Goal: Information Seeking & Learning: Learn about a topic

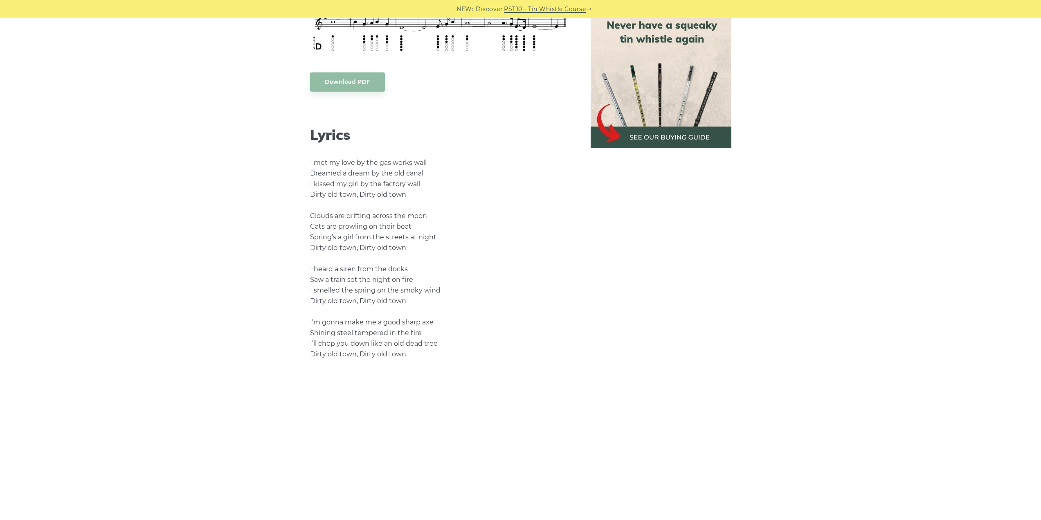
scroll to position [450, 0]
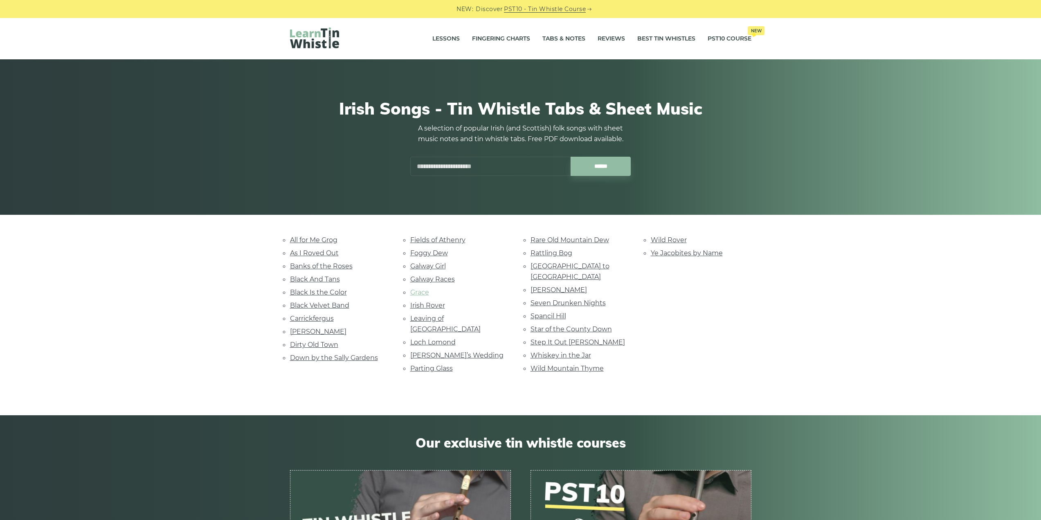
click at [419, 293] on link "Grace" at bounding box center [419, 292] width 19 height 8
click at [552, 241] on link "Rare Old Mountain Dew" at bounding box center [569, 240] width 79 height 8
click at [332, 346] on link "Dirty Old Town" at bounding box center [314, 345] width 48 height 8
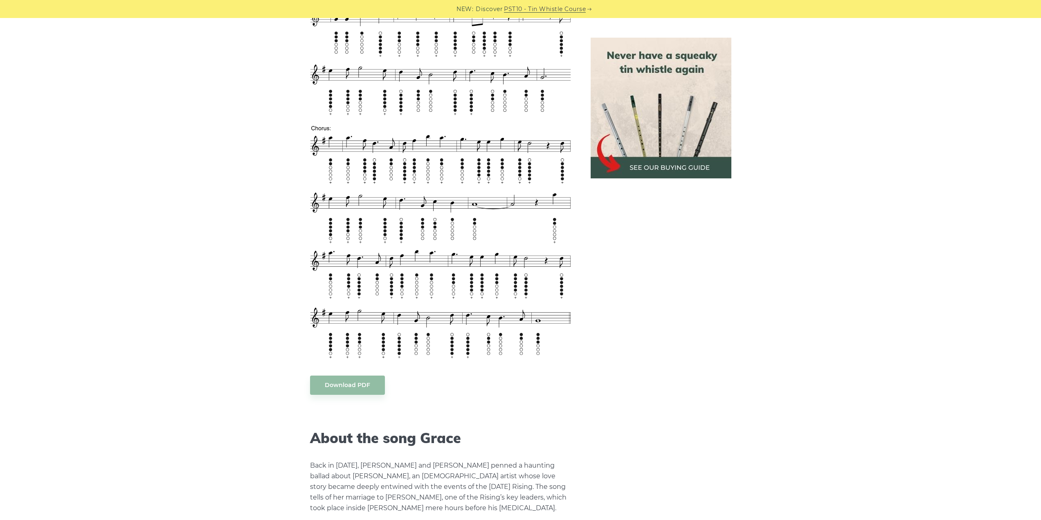
scroll to position [941, 0]
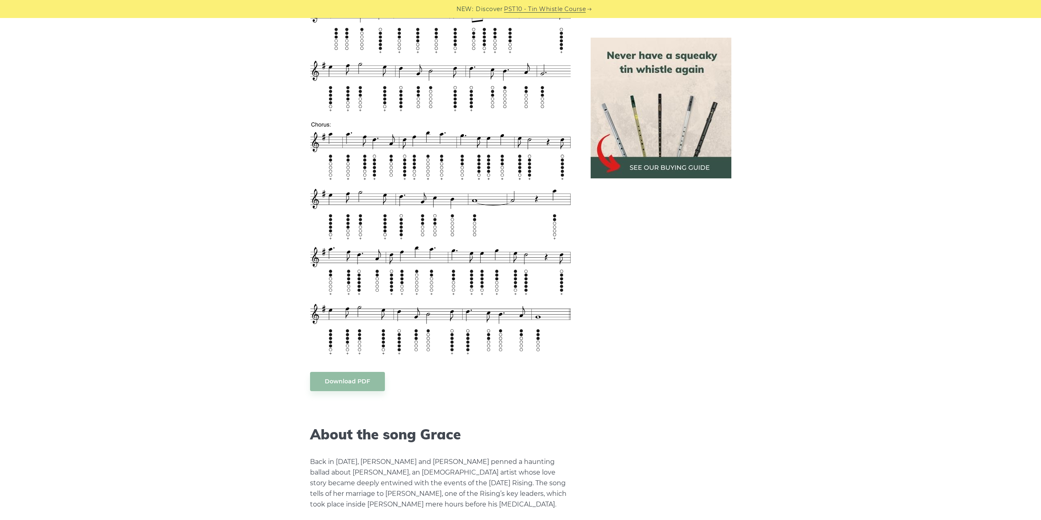
drag, startPoint x: 393, startPoint y: 35, endPoint x: 382, endPoint y: 46, distance: 16.2
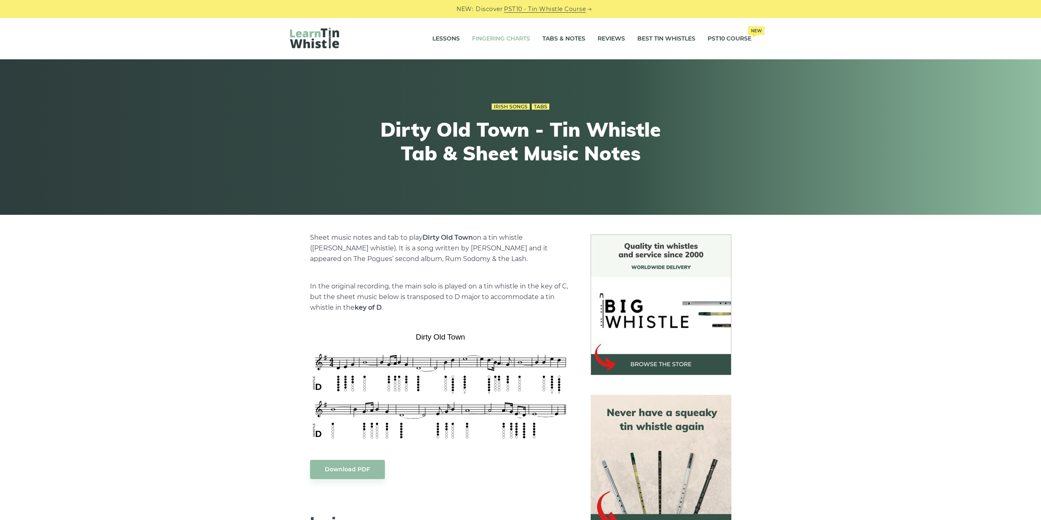
click at [501, 44] on link "Fingering Charts" at bounding box center [501, 39] width 58 height 20
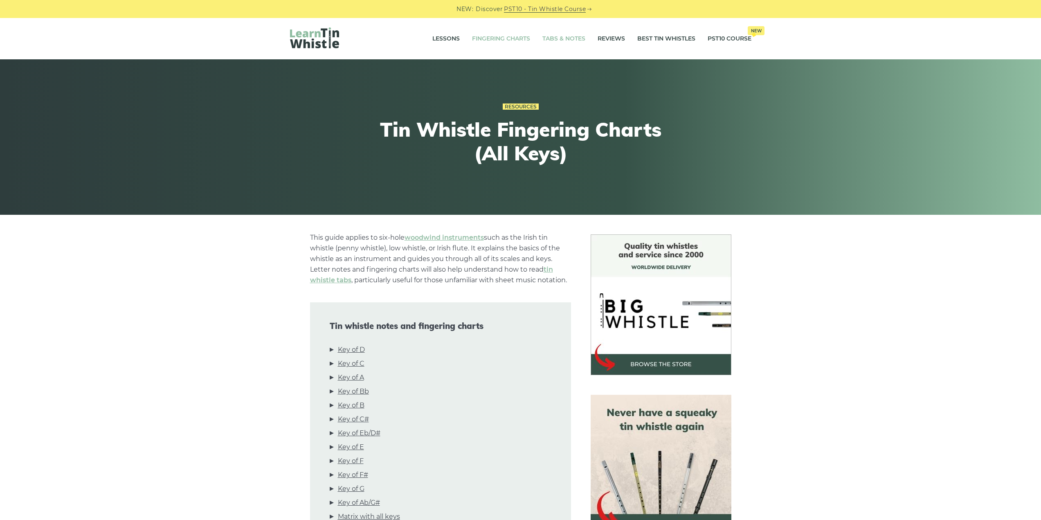
click at [565, 35] on link "Tabs & Notes" at bounding box center [563, 39] width 43 height 20
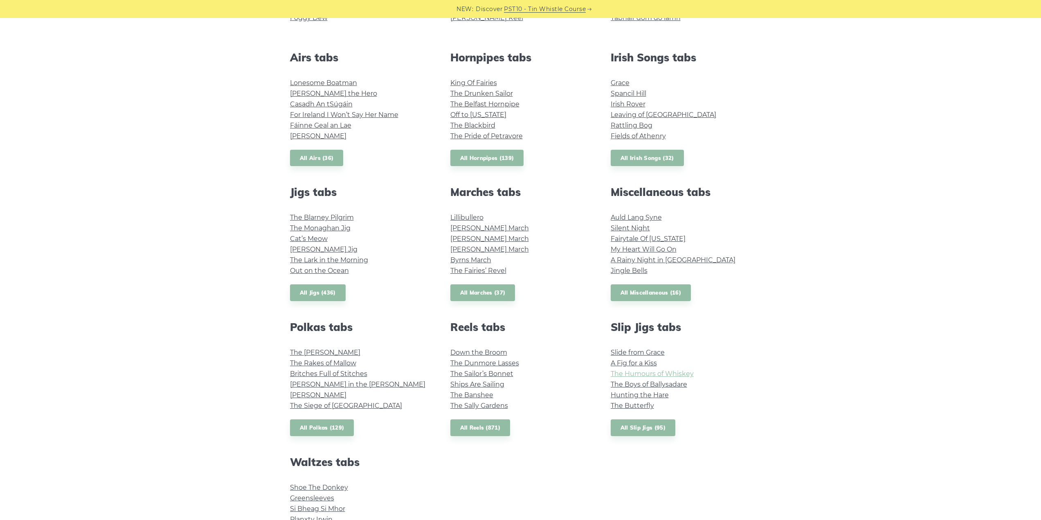
scroll to position [368, 0]
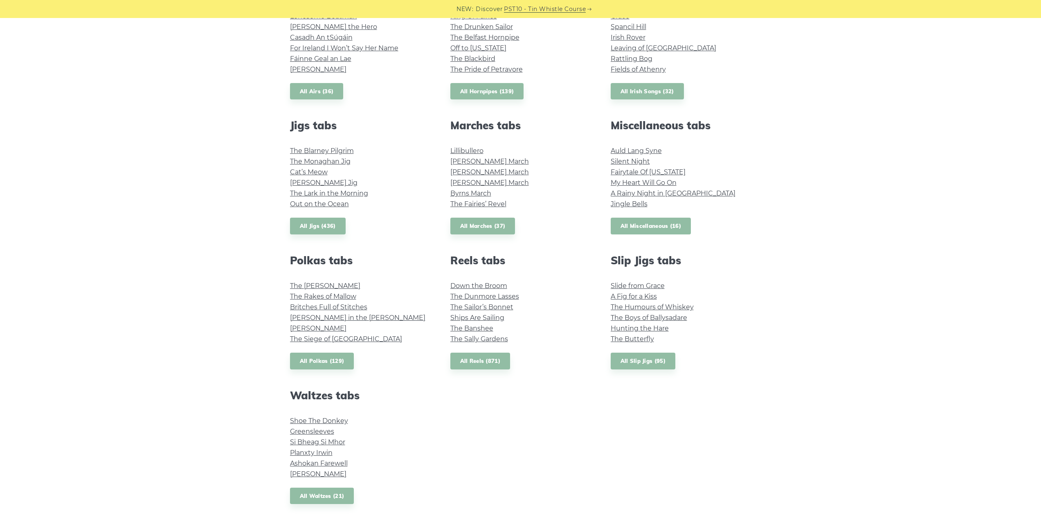
click at [652, 227] on link "All Miscellaneous (16)" at bounding box center [651, 226] width 81 height 17
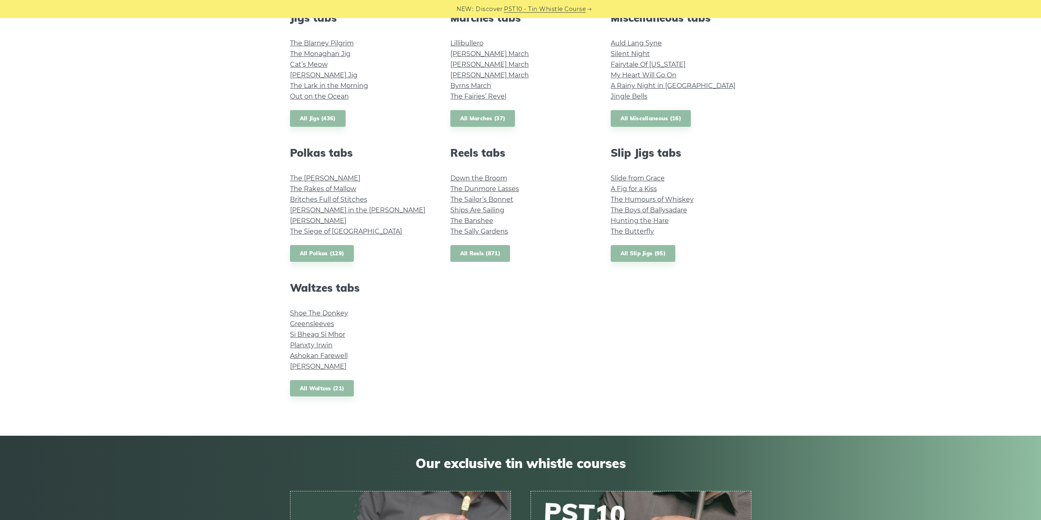
scroll to position [491, 0]
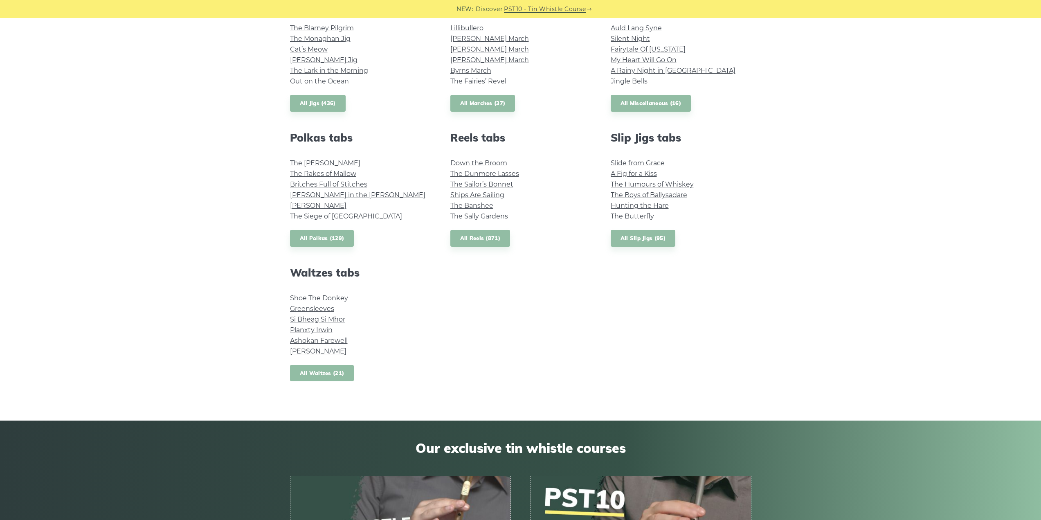
click at [339, 370] on link "All Waltzes (21)" at bounding box center [322, 373] width 64 height 17
click at [644, 239] on link "All Slip Jigs (95)" at bounding box center [643, 238] width 65 height 17
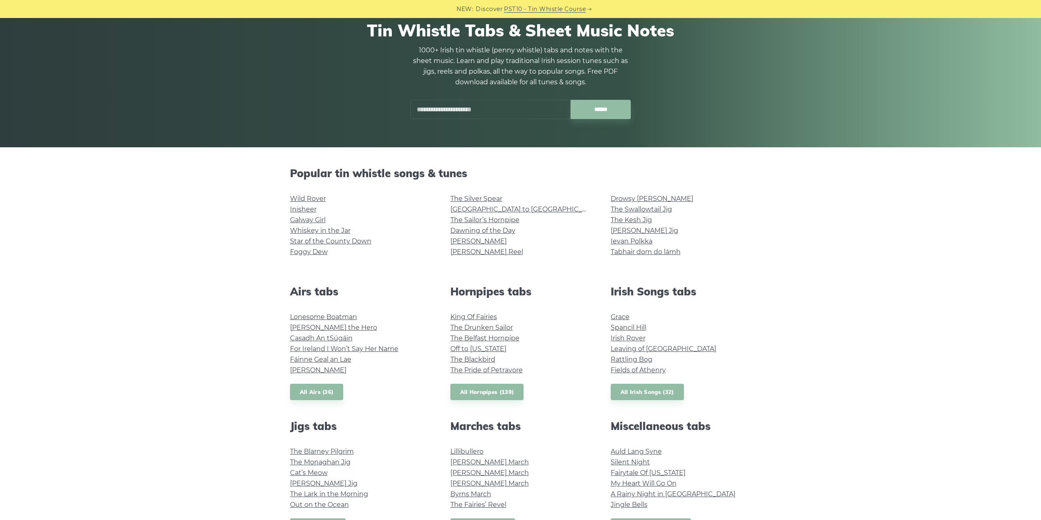
scroll to position [41, 0]
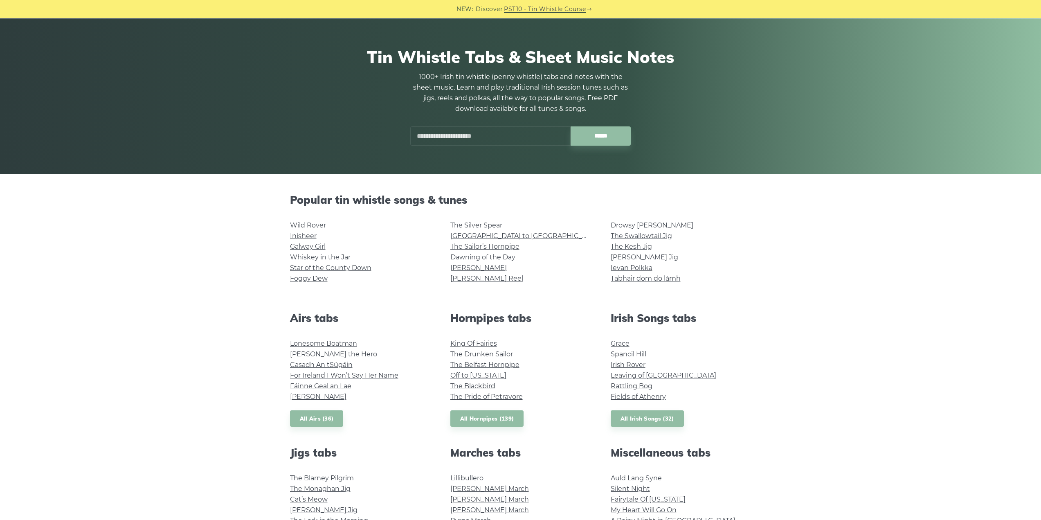
click at [472, 128] on input "text" at bounding box center [490, 135] width 160 height 19
click at [570, 126] on input "******" at bounding box center [600, 135] width 60 height 19
click at [422, 162] on li "Neili" at bounding box center [490, 164] width 150 height 10
type input "*****"
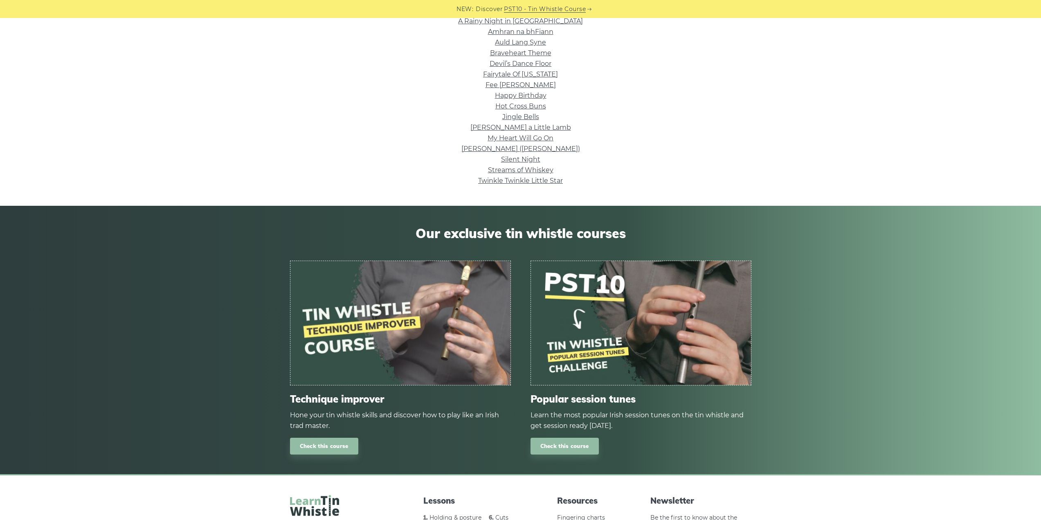
scroll to position [82, 0]
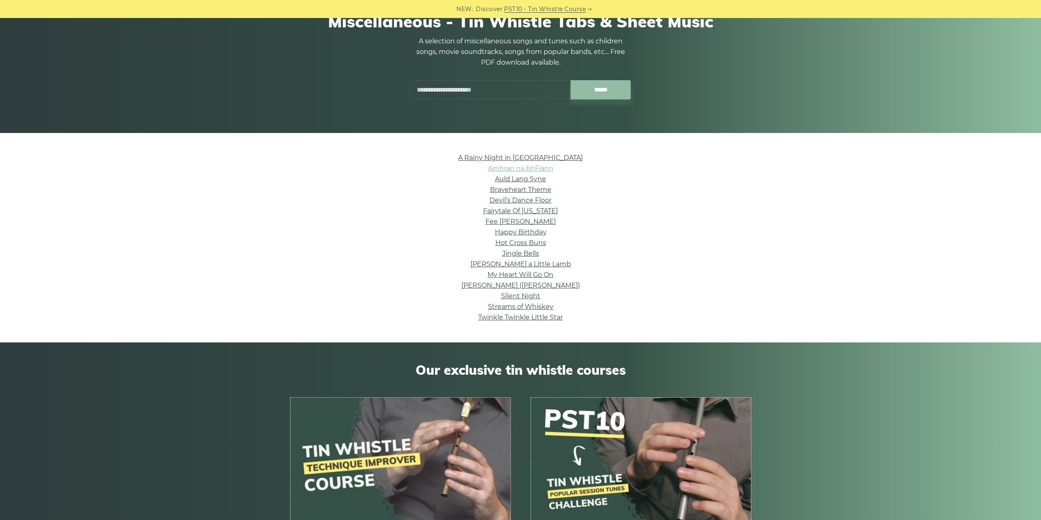
click at [511, 168] on link "Amhran na bhFiann" at bounding box center [520, 168] width 65 height 8
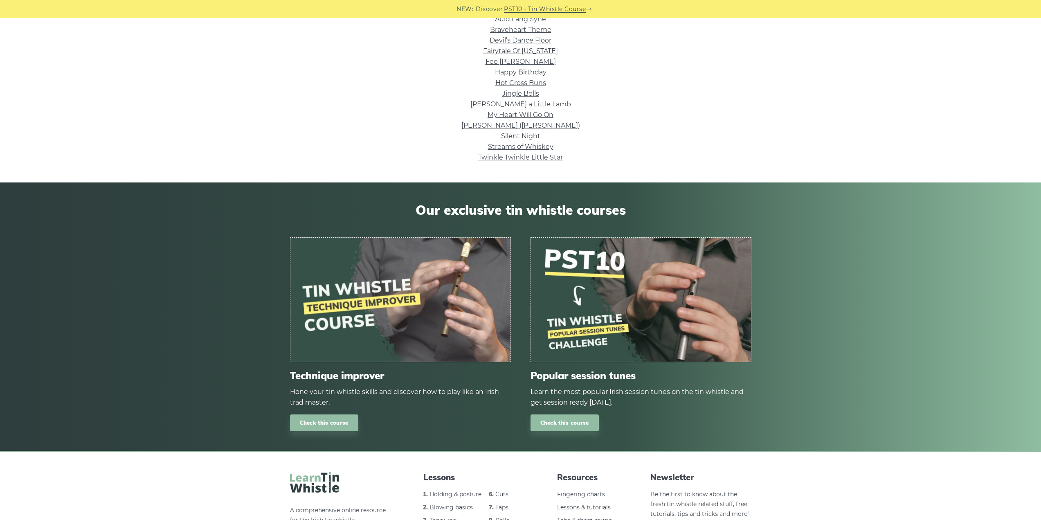
scroll to position [245, 0]
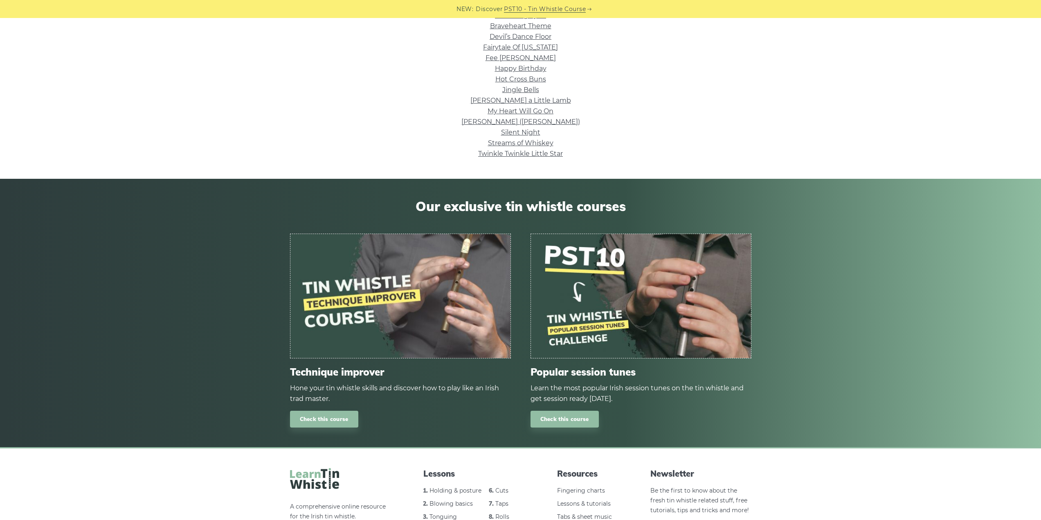
drag, startPoint x: 501, startPoint y: 217, endPoint x: 505, endPoint y: 213, distance: 6.1
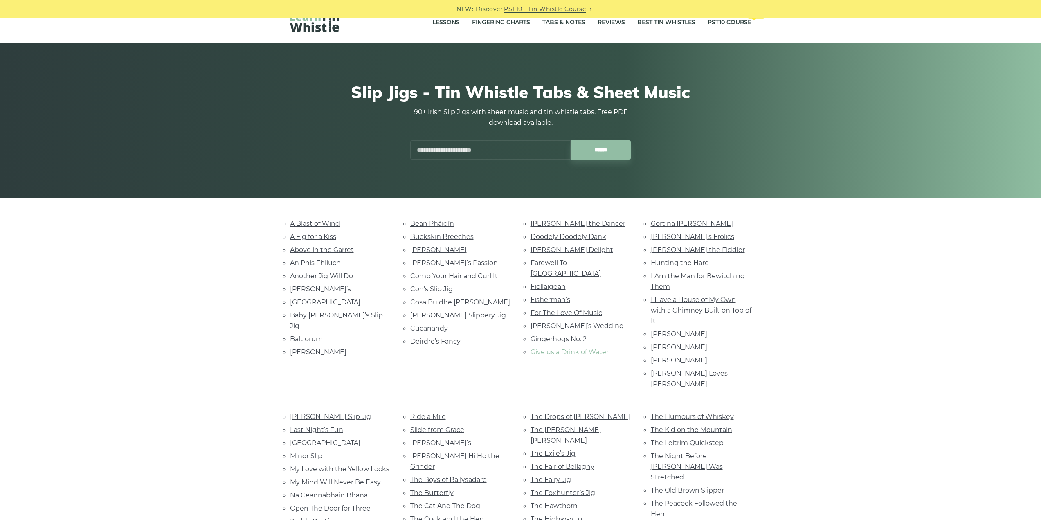
scroll to position [164, 0]
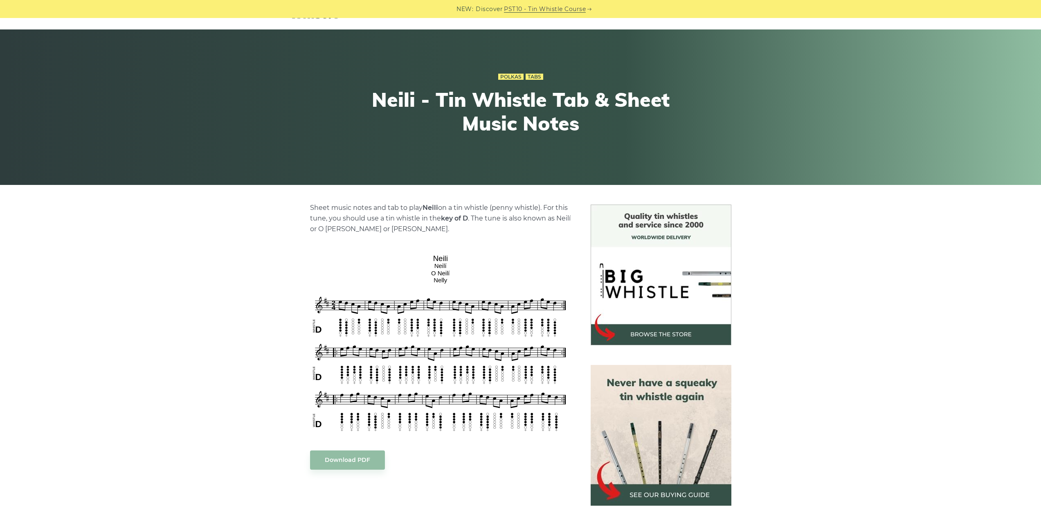
scroll to position [123, 0]
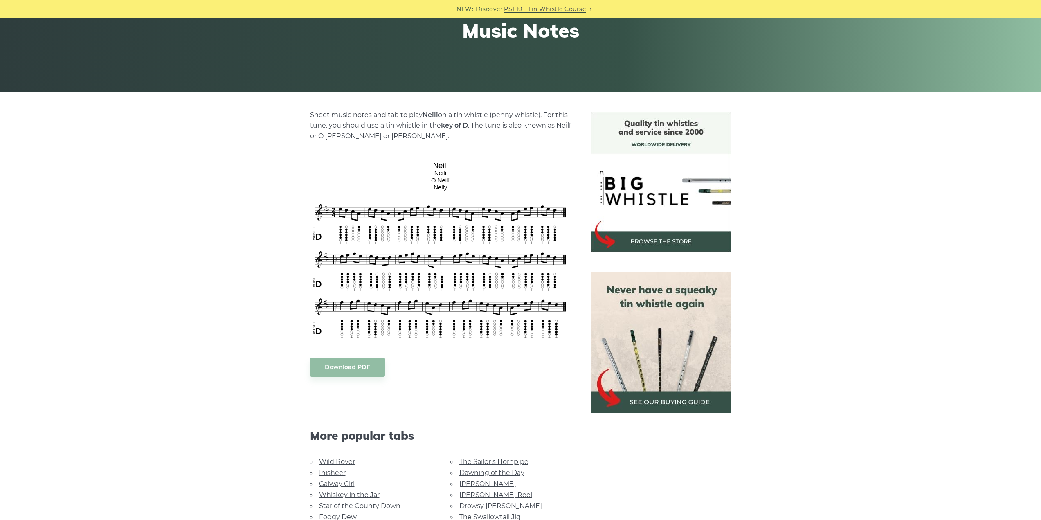
click at [327, 474] on link "Inisheer" at bounding box center [332, 473] width 27 height 8
